Goal: Task Accomplishment & Management: Use online tool/utility

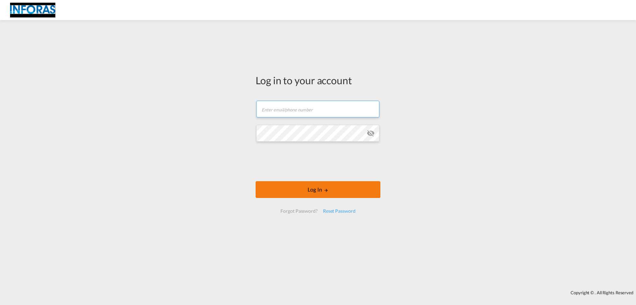
type input "[EMAIL_ADDRESS][DOMAIN_NAME]"
click at [310, 188] on button "Log In" at bounding box center [318, 189] width 125 height 17
